Goal: Task Accomplishment & Management: Manage account settings

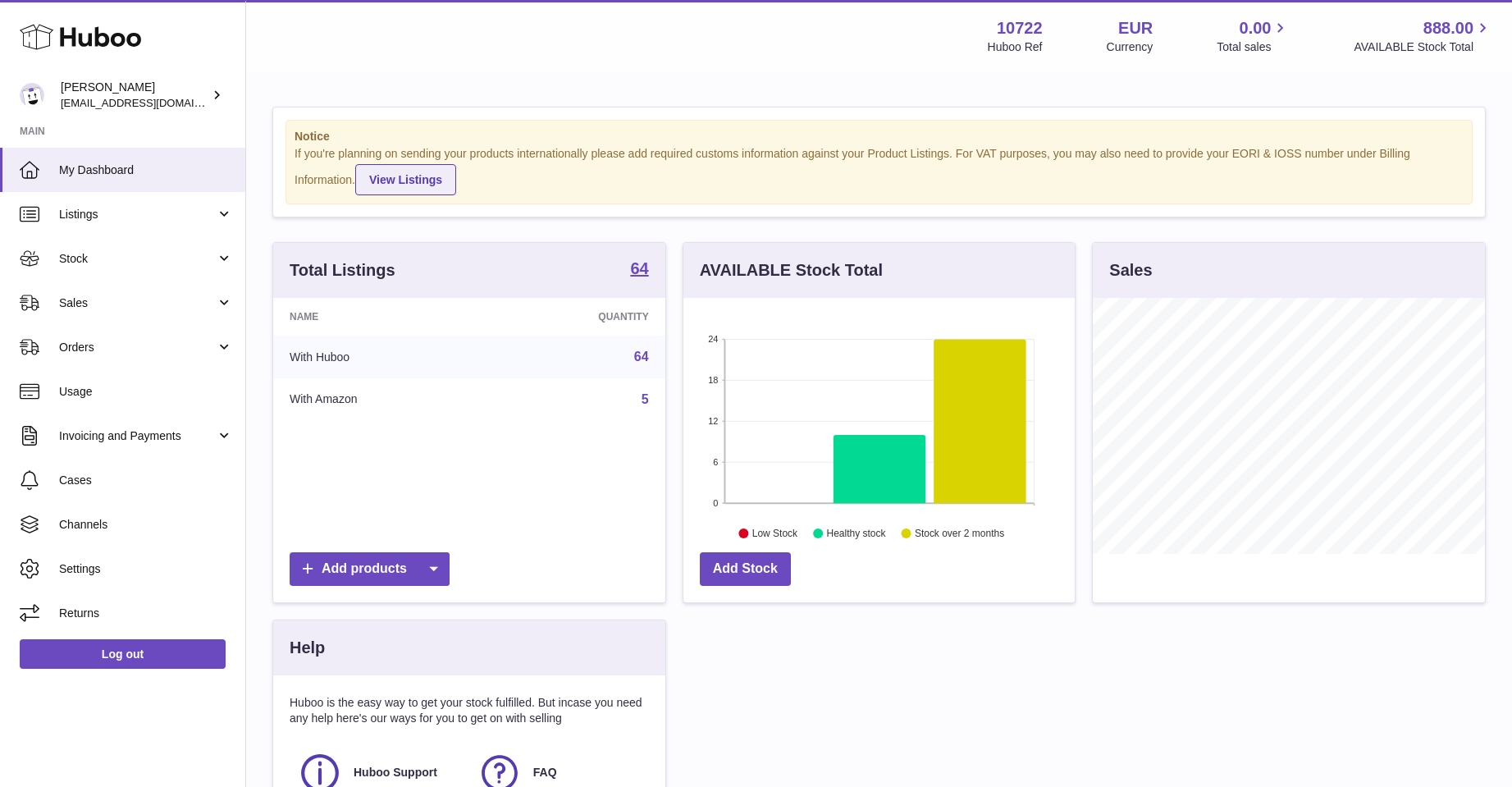
scroll to position [256, 392]
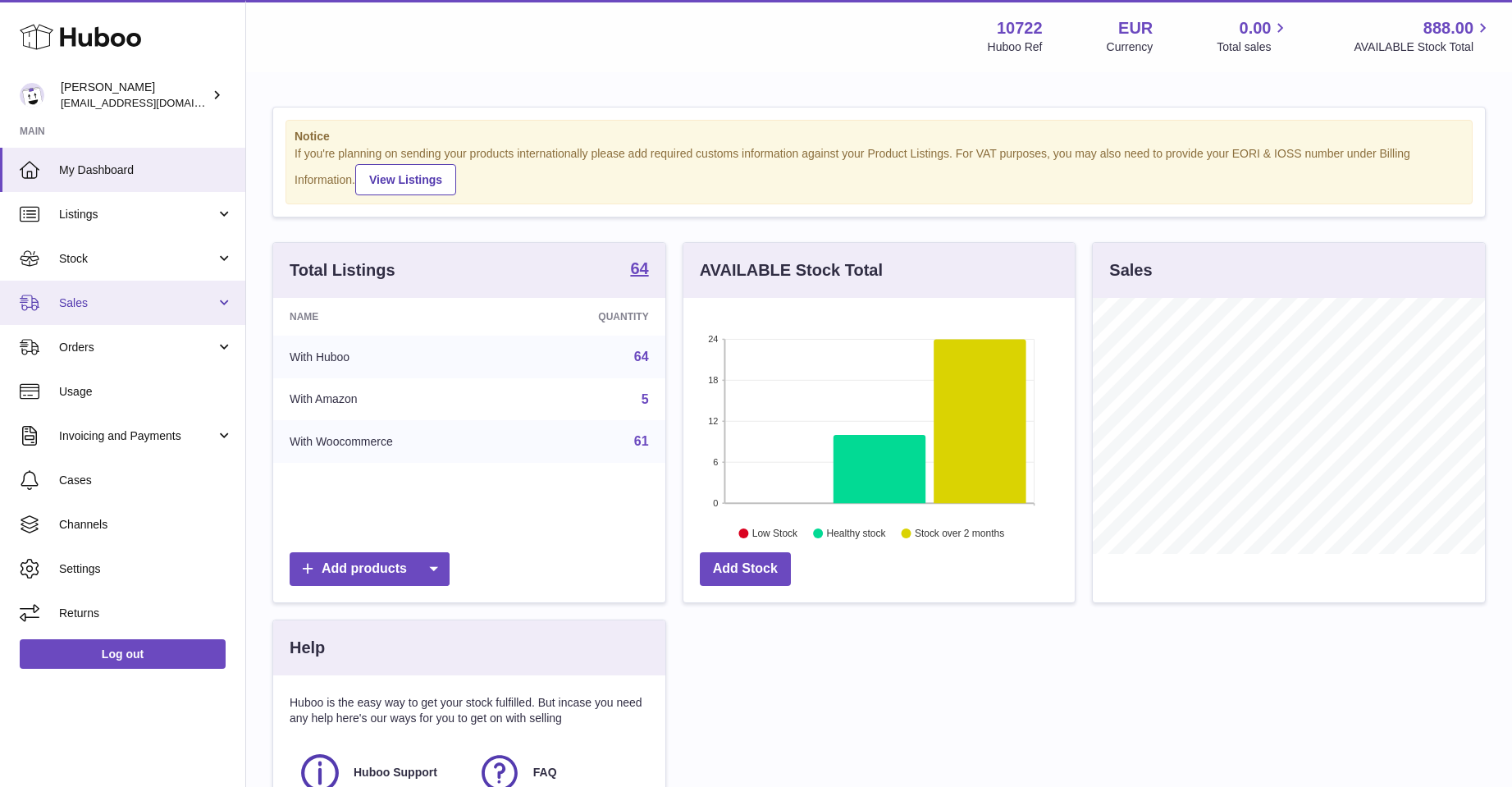
click at [74, 303] on span "Sales" at bounding box center [137, 302] width 156 height 16
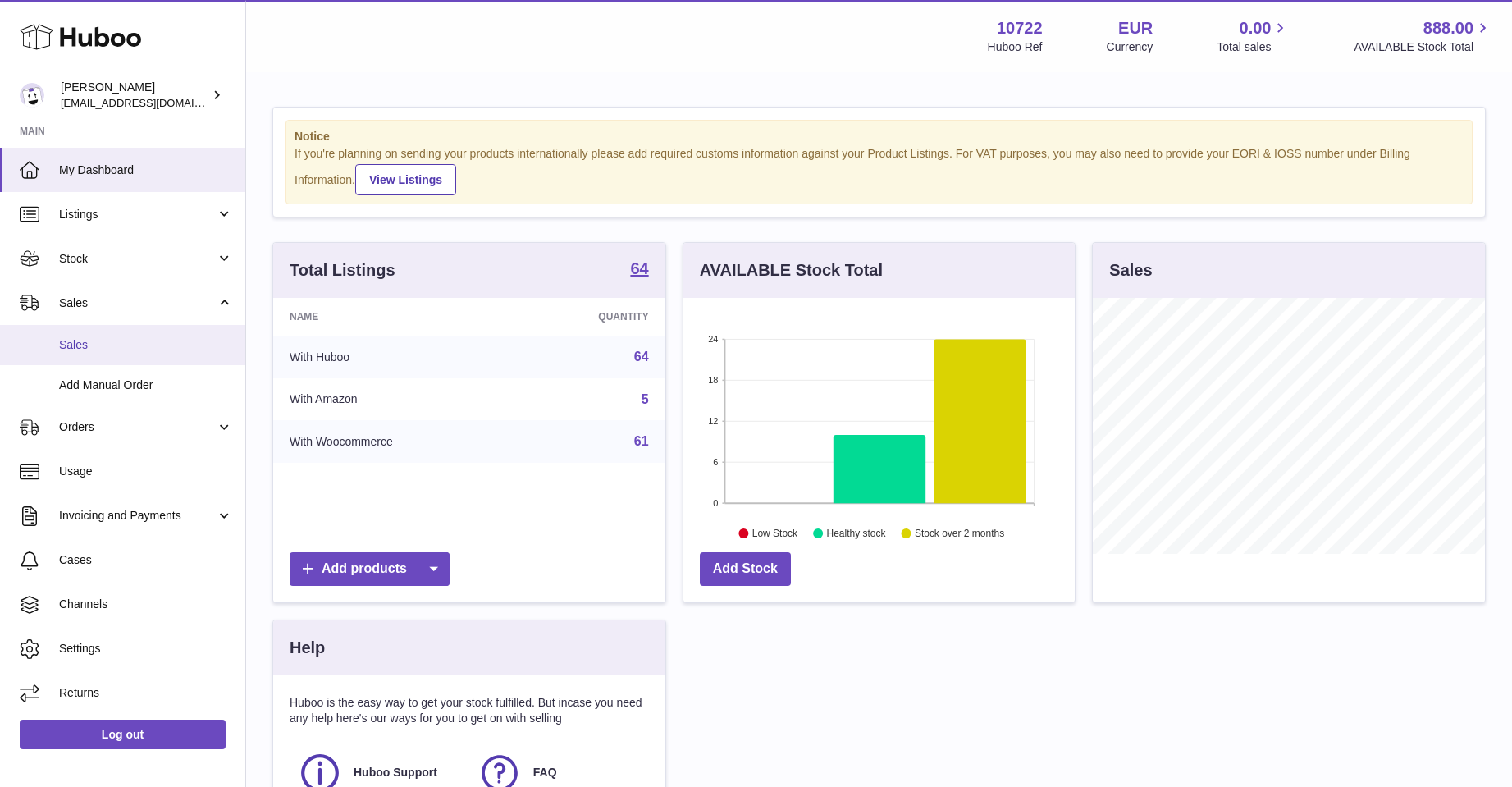
click at [76, 339] on span "Sales" at bounding box center [145, 344] width 174 height 16
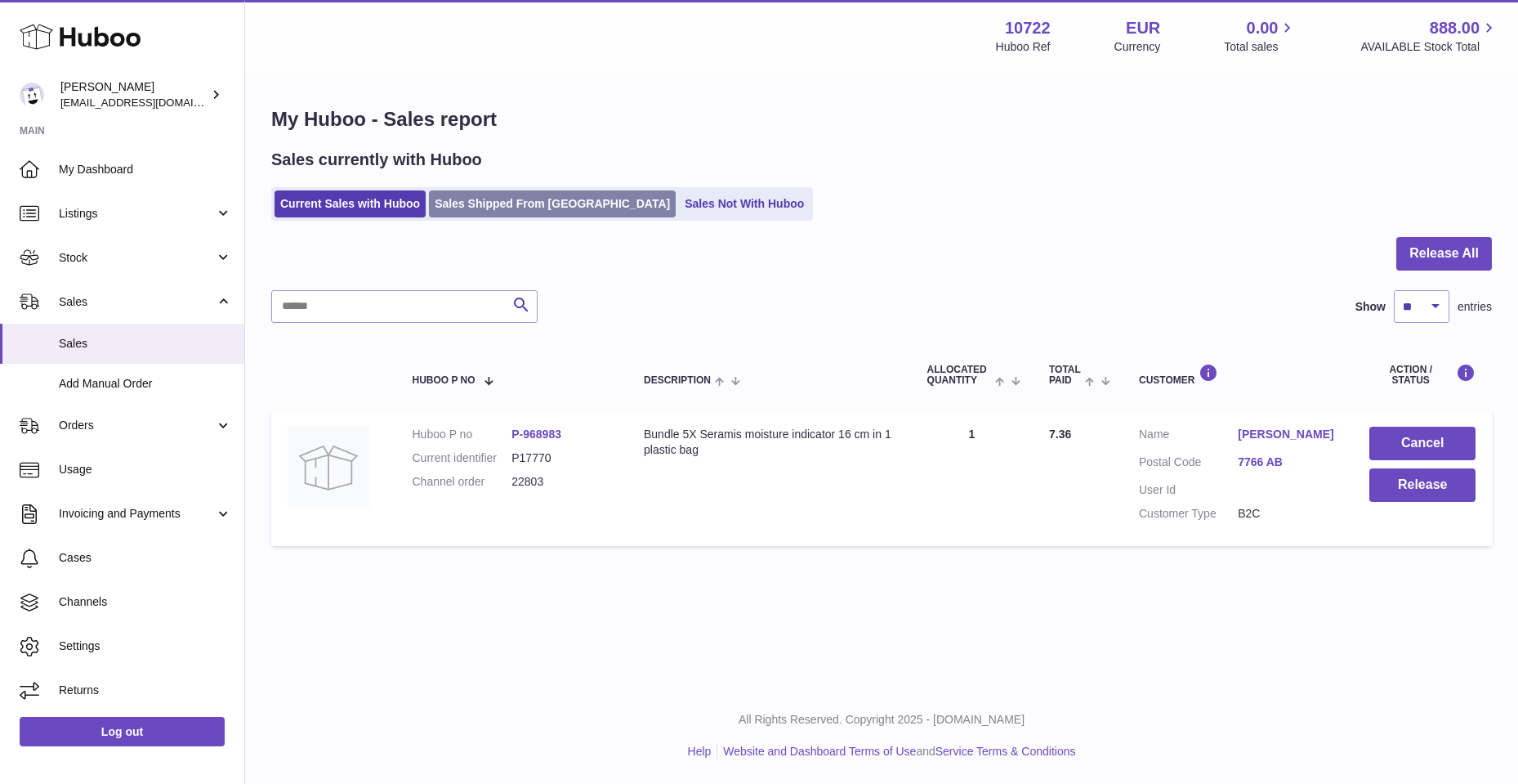
click at [494, 190] on link "Sales Shipped From [GEOGRAPHIC_DATA]" at bounding box center [552, 203] width 247 height 27
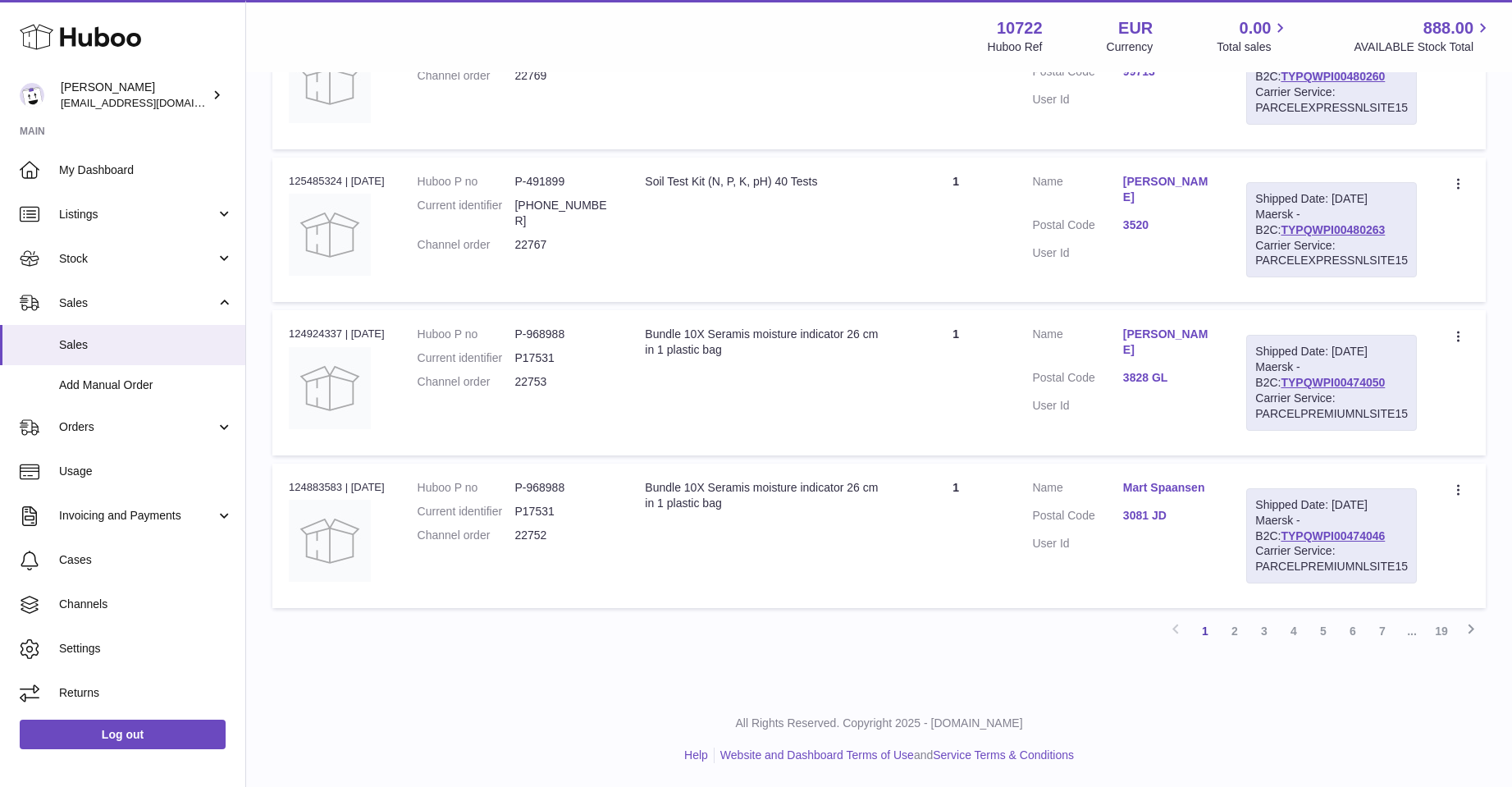
scroll to position [1302, 0]
click at [1234, 625] on link "2" at bounding box center [1235, 630] width 30 height 30
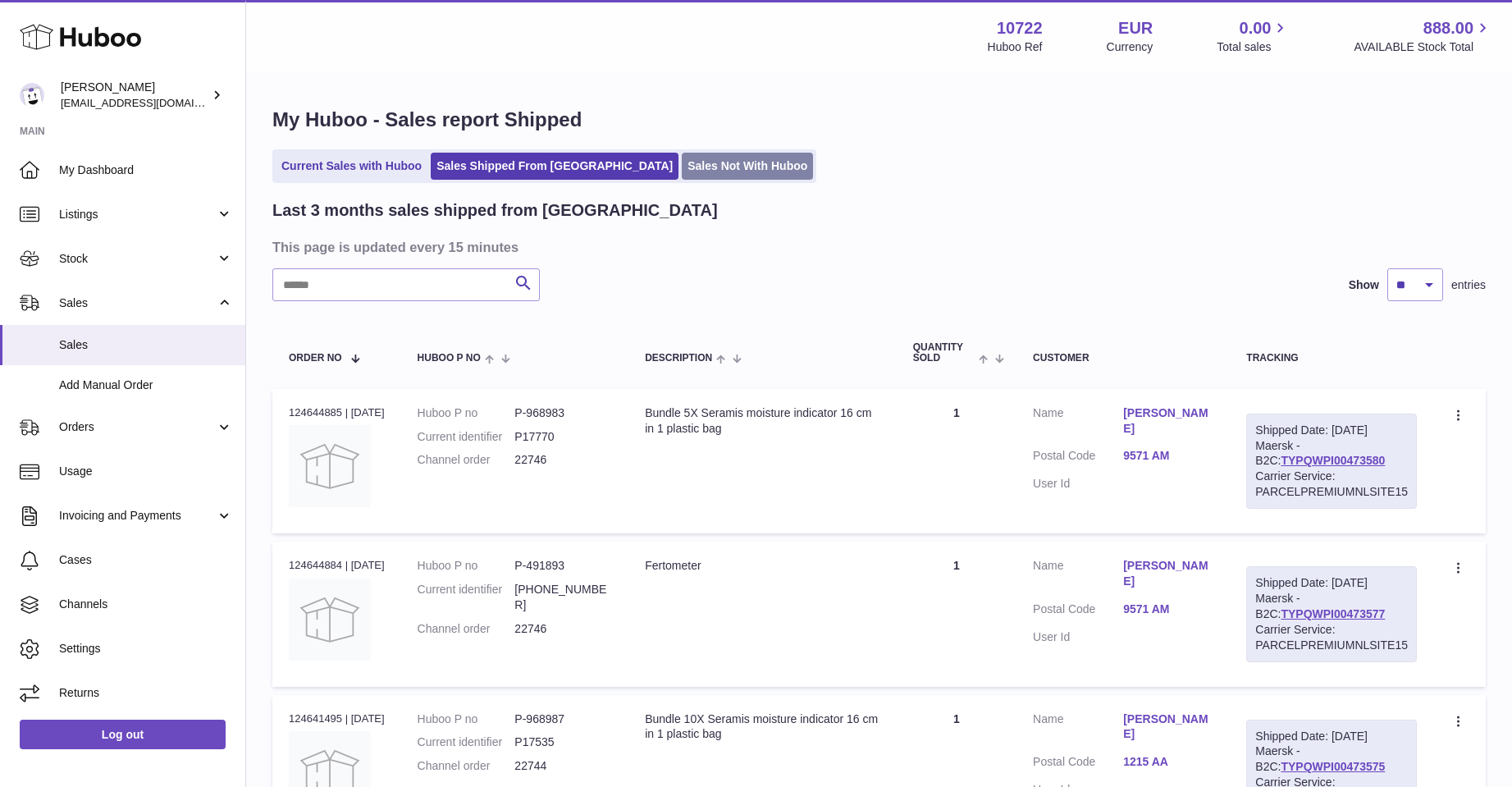
click at [682, 175] on link "Sales Not With Huboo" at bounding box center [747, 166] width 131 height 27
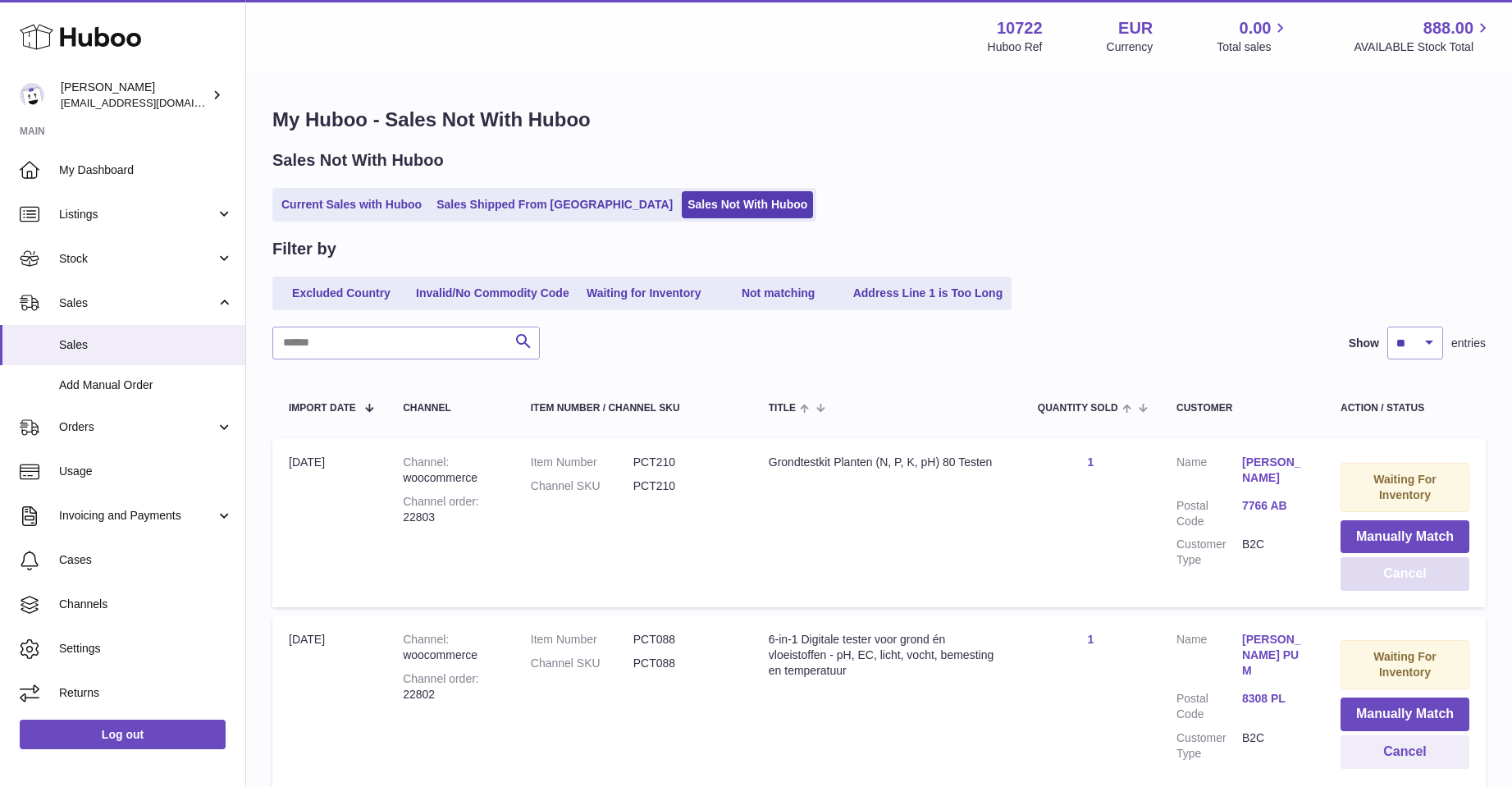
click at [1365, 575] on button "Cancel" at bounding box center [1405, 574] width 128 height 33
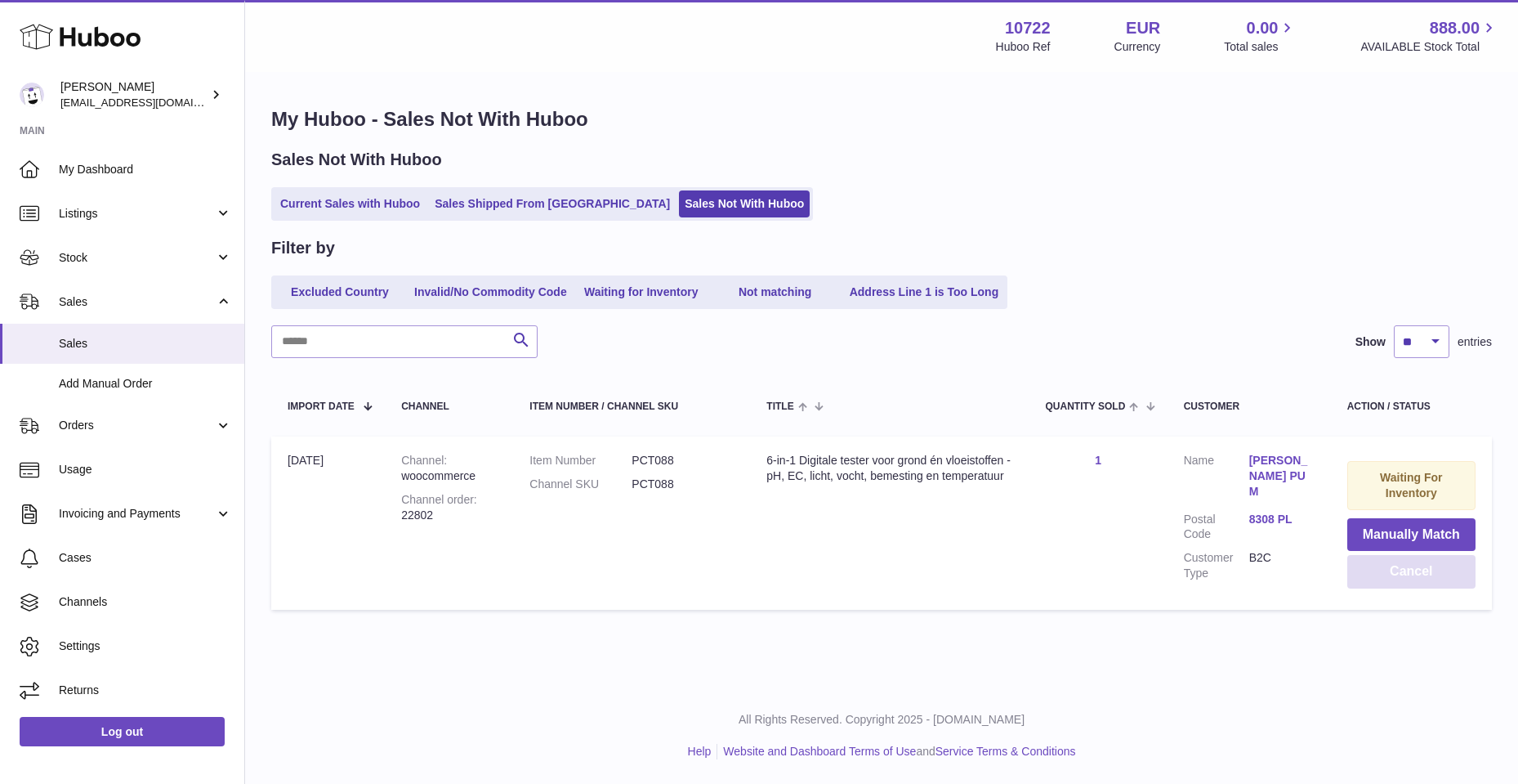
click at [1387, 570] on button "Cancel" at bounding box center [1411, 572] width 128 height 33
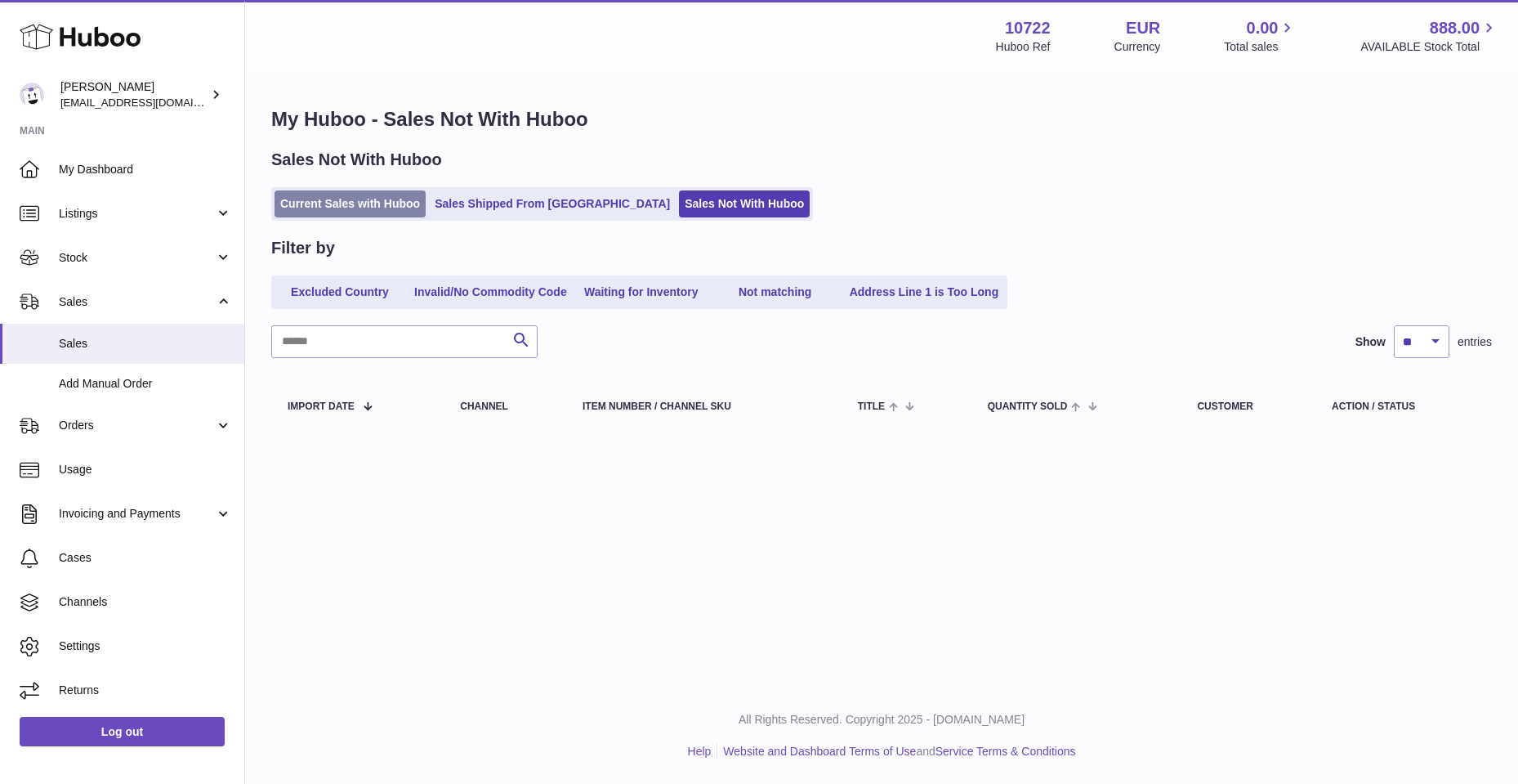
click at [310, 198] on link "Current Sales with Huboo" at bounding box center [349, 203] width 151 height 27
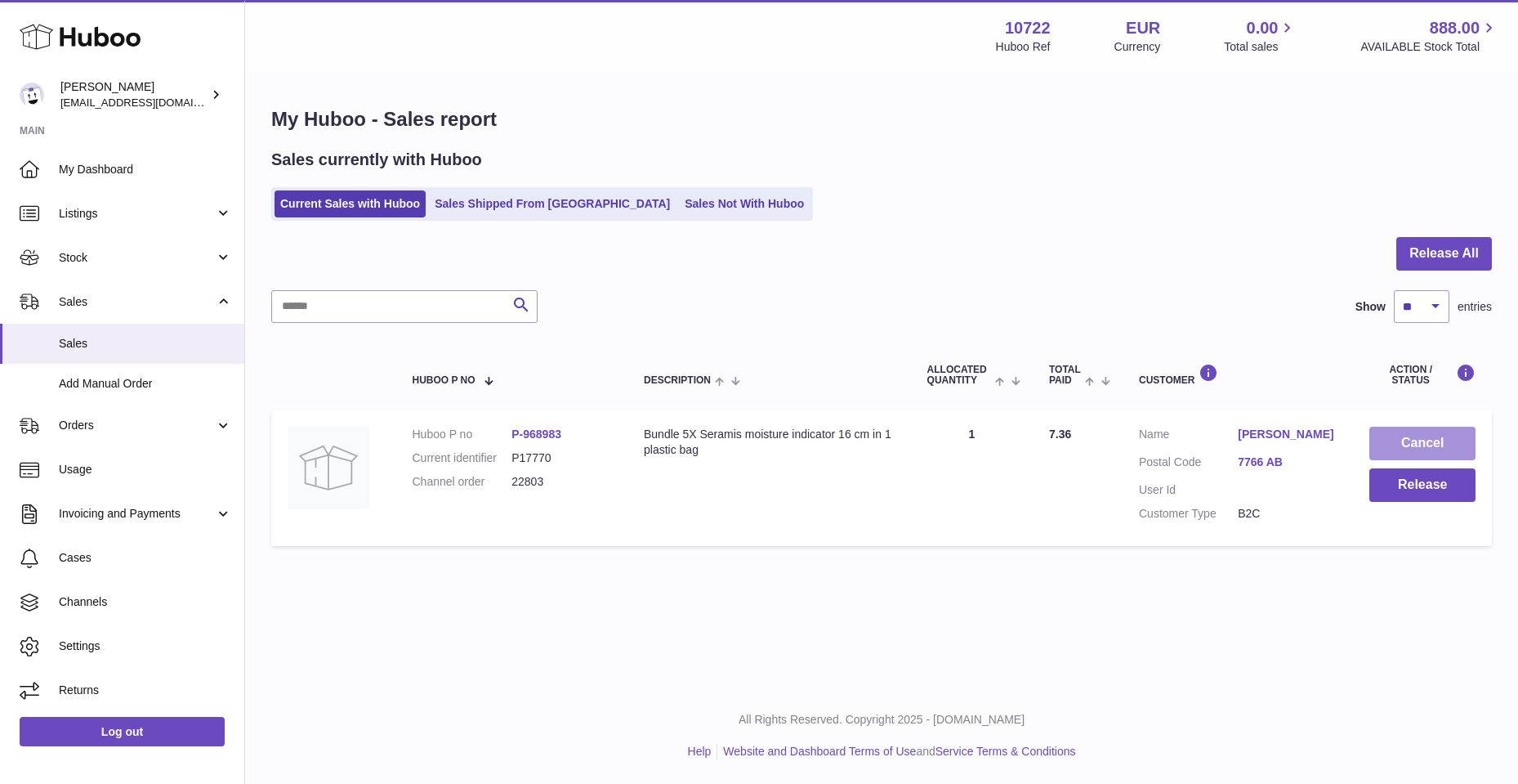
click at [1419, 438] on button "Cancel" at bounding box center [1423, 443] width 107 height 33
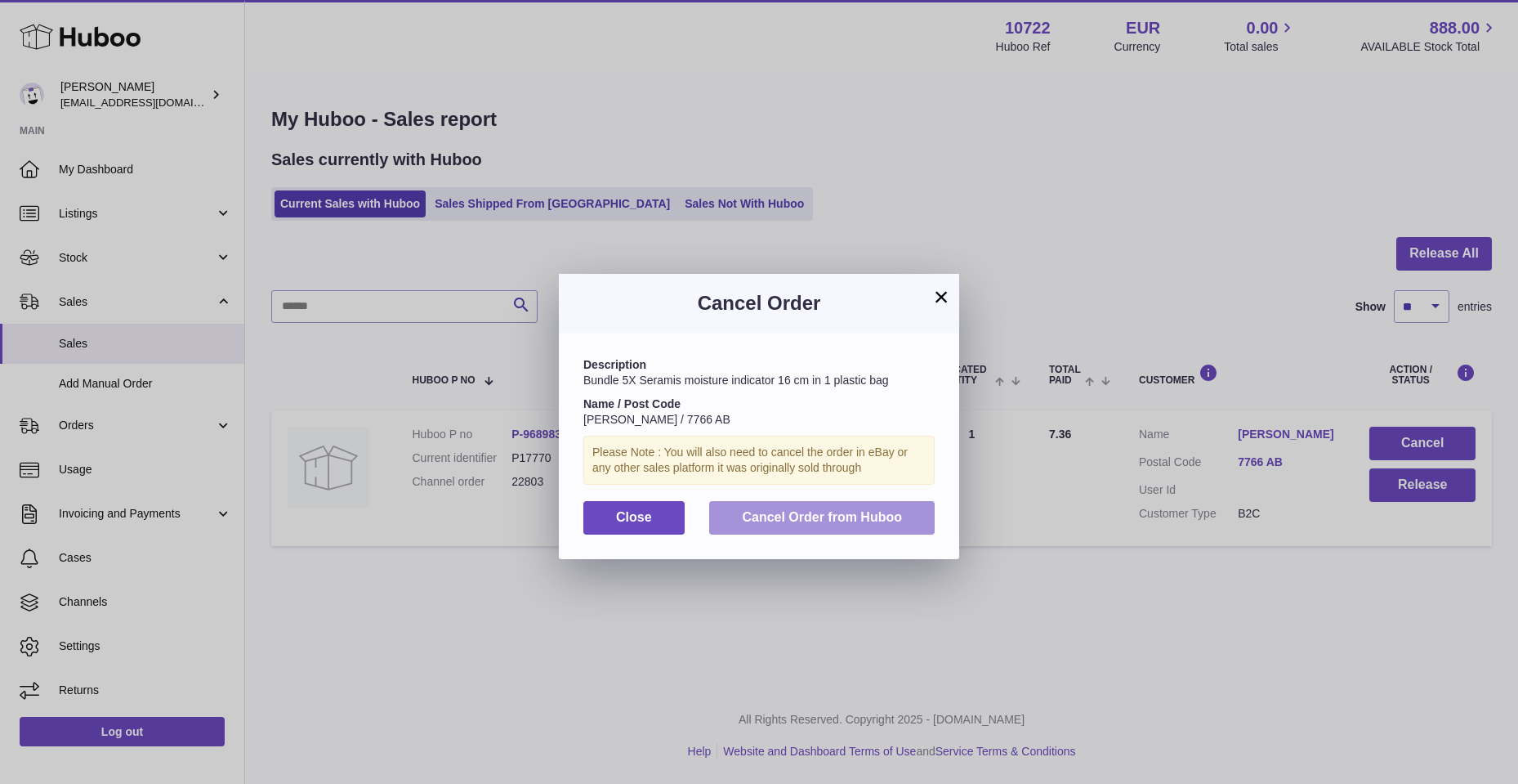
click at [787, 516] on span "Cancel Order from Huboo" at bounding box center [822, 516] width 160 height 14
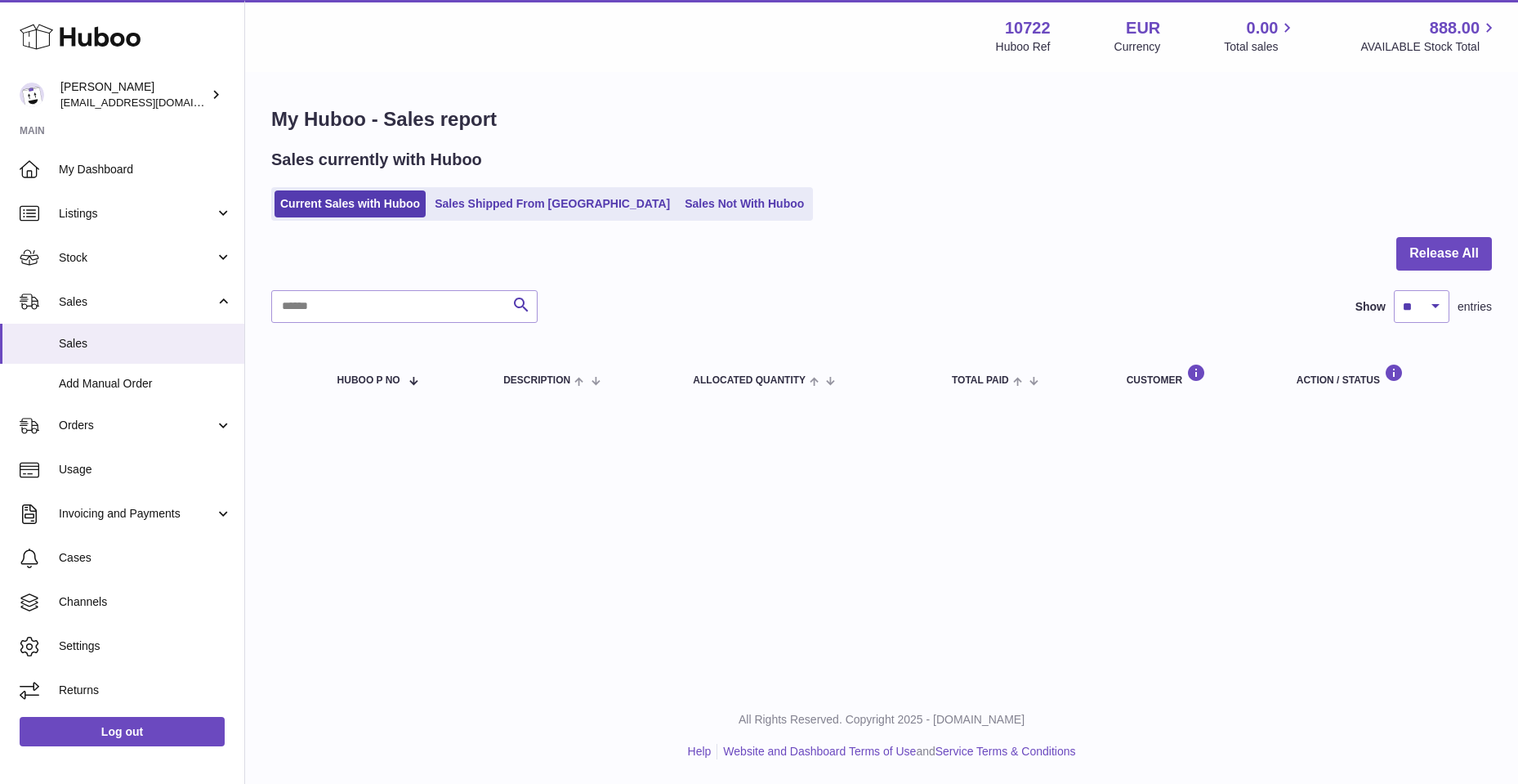
click at [563, 118] on h1 "My Huboo - Sales report" at bounding box center [881, 120] width 1221 height 26
